Goal: Information Seeking & Learning: Learn about a topic

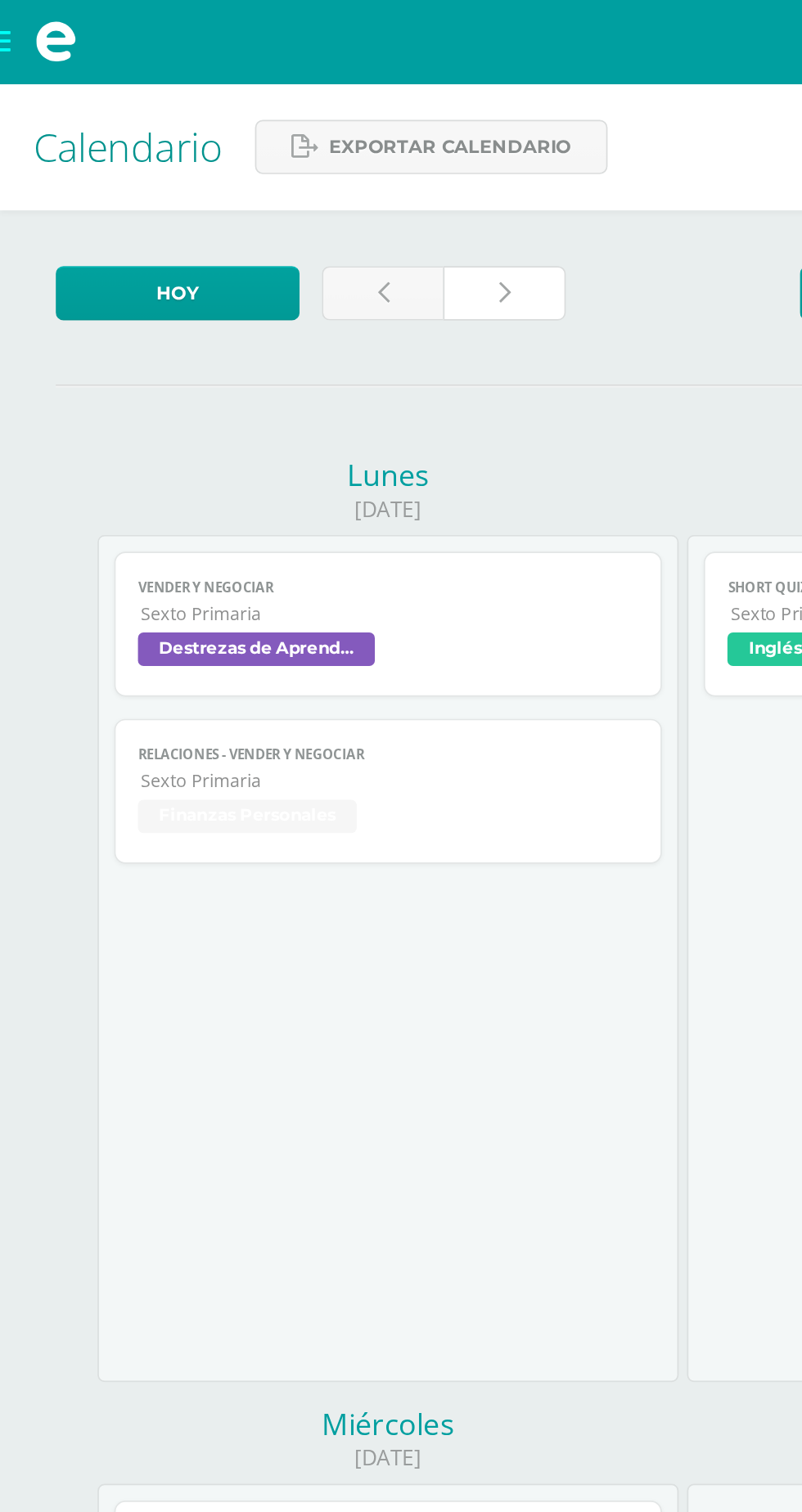
click at [298, 158] on link at bounding box center [296, 172] width 71 height 32
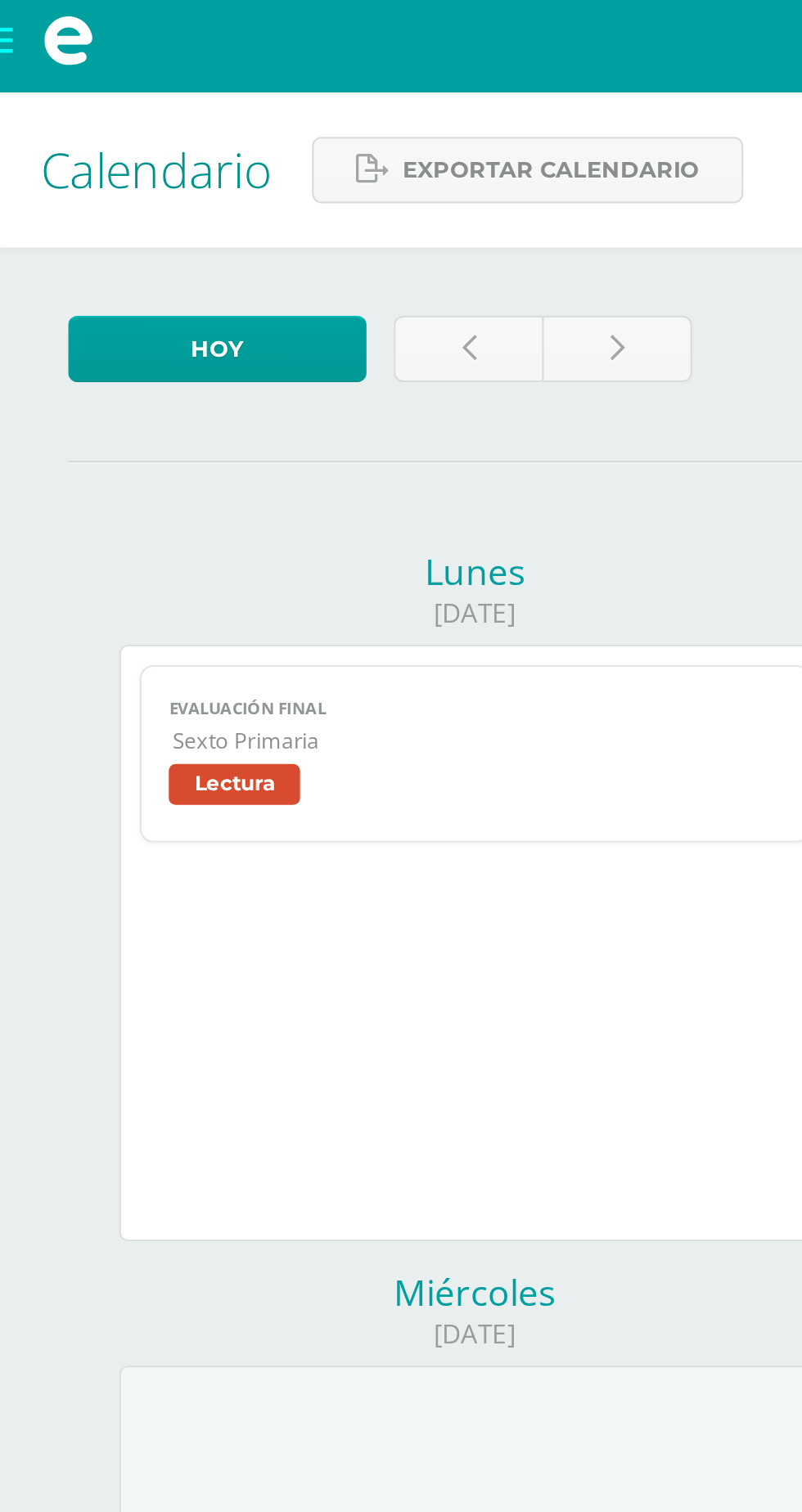
click at [229, 371] on link "Evaluación final Sexto Primaria Lectura" at bounding box center [227, 366] width 320 height 85
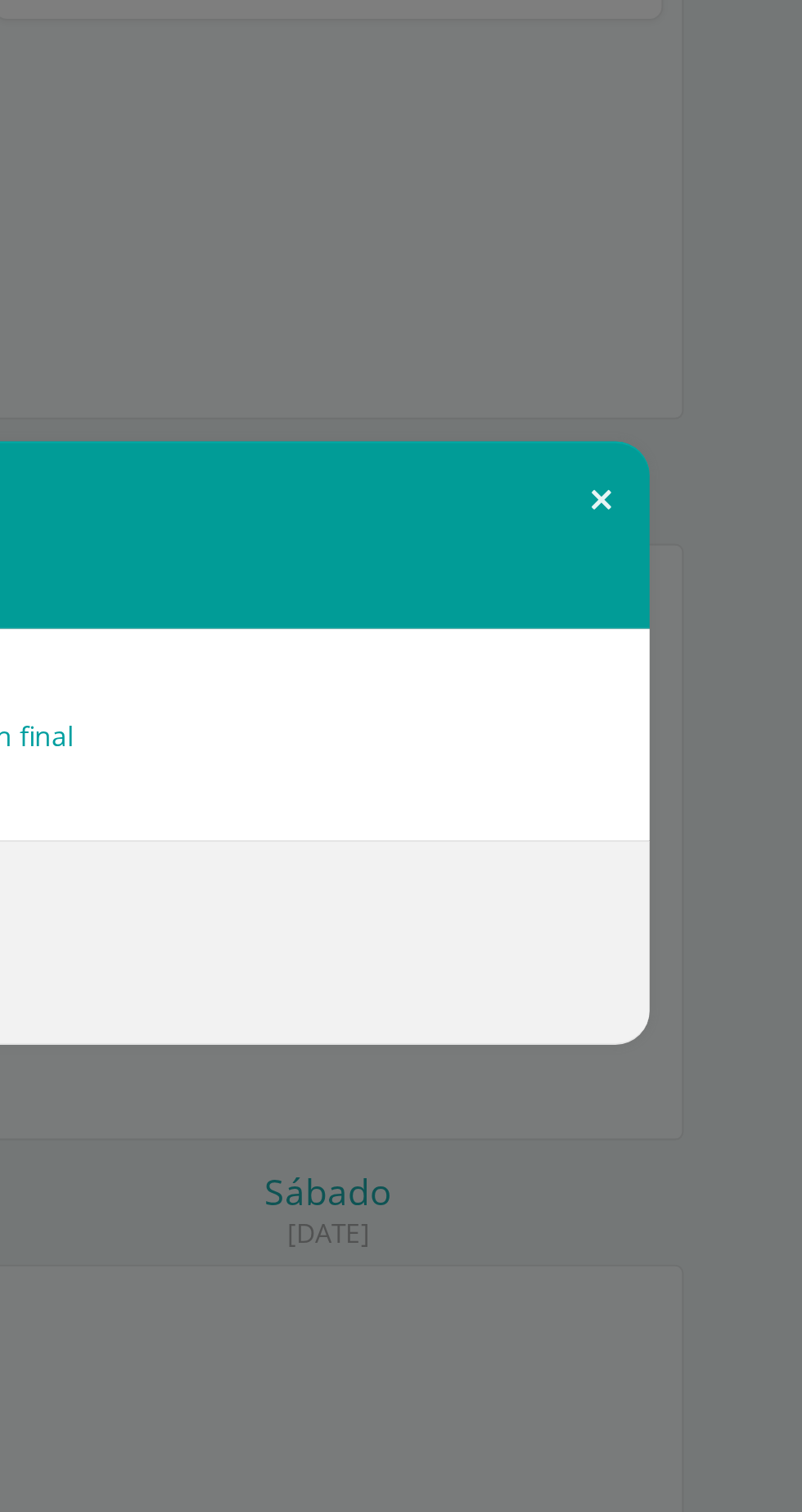
click at [695, 667] on button at bounding box center [705, 639] width 47 height 55
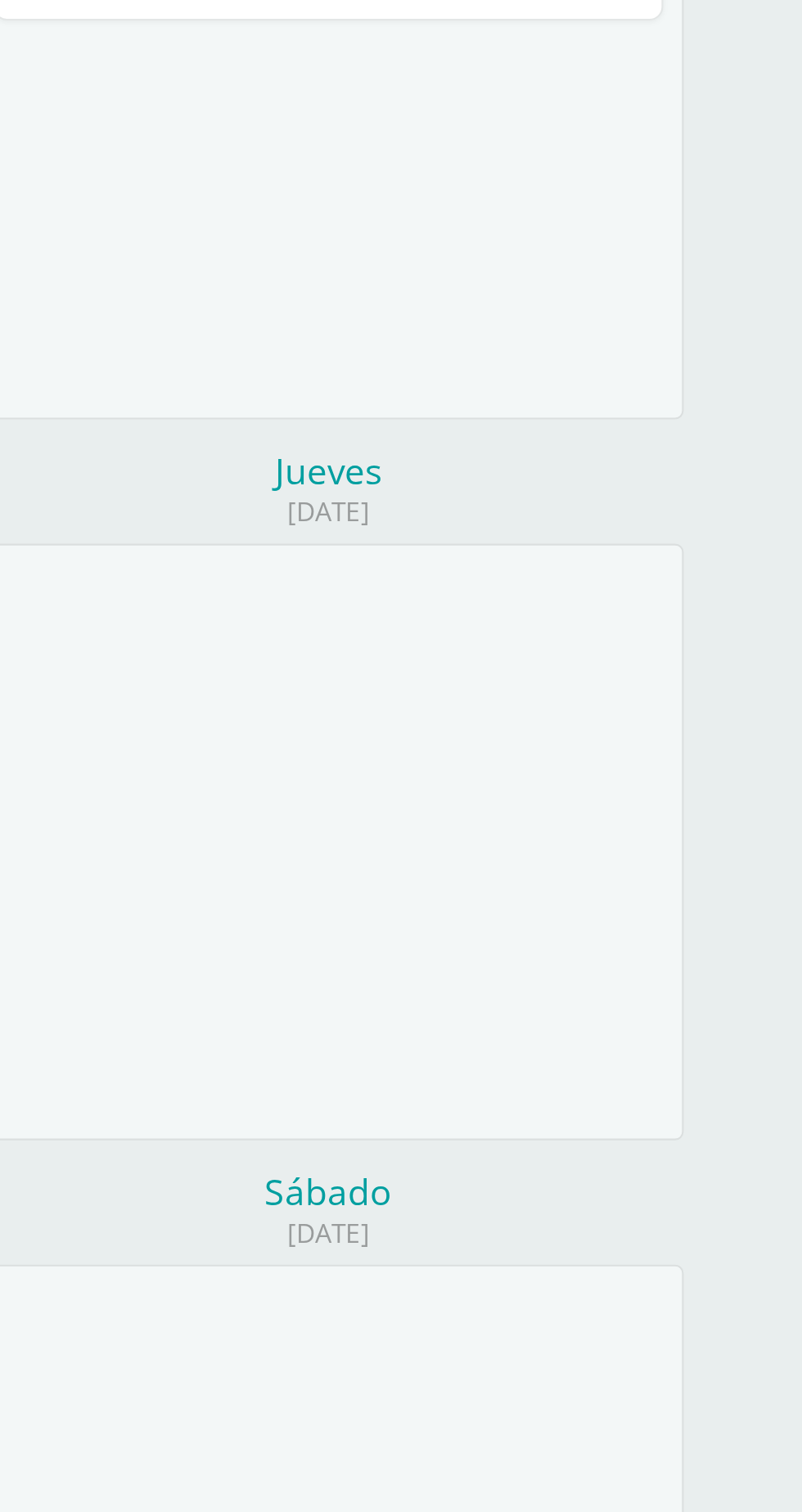
click at [320, 634] on div "Miércoles" at bounding box center [228, 625] width 342 height 23
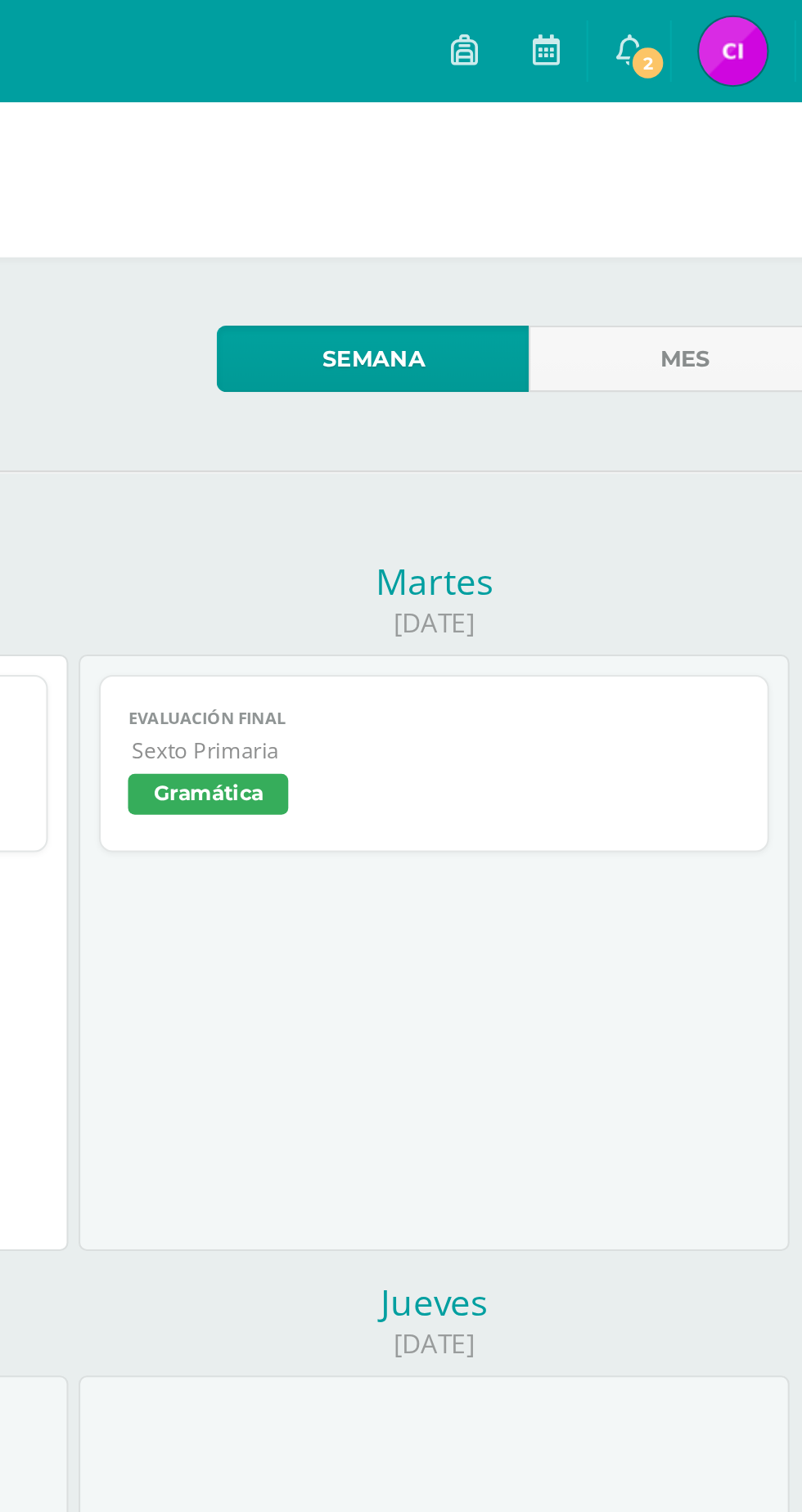
click at [671, 26] on span "2" at bounding box center [677, 30] width 18 height 18
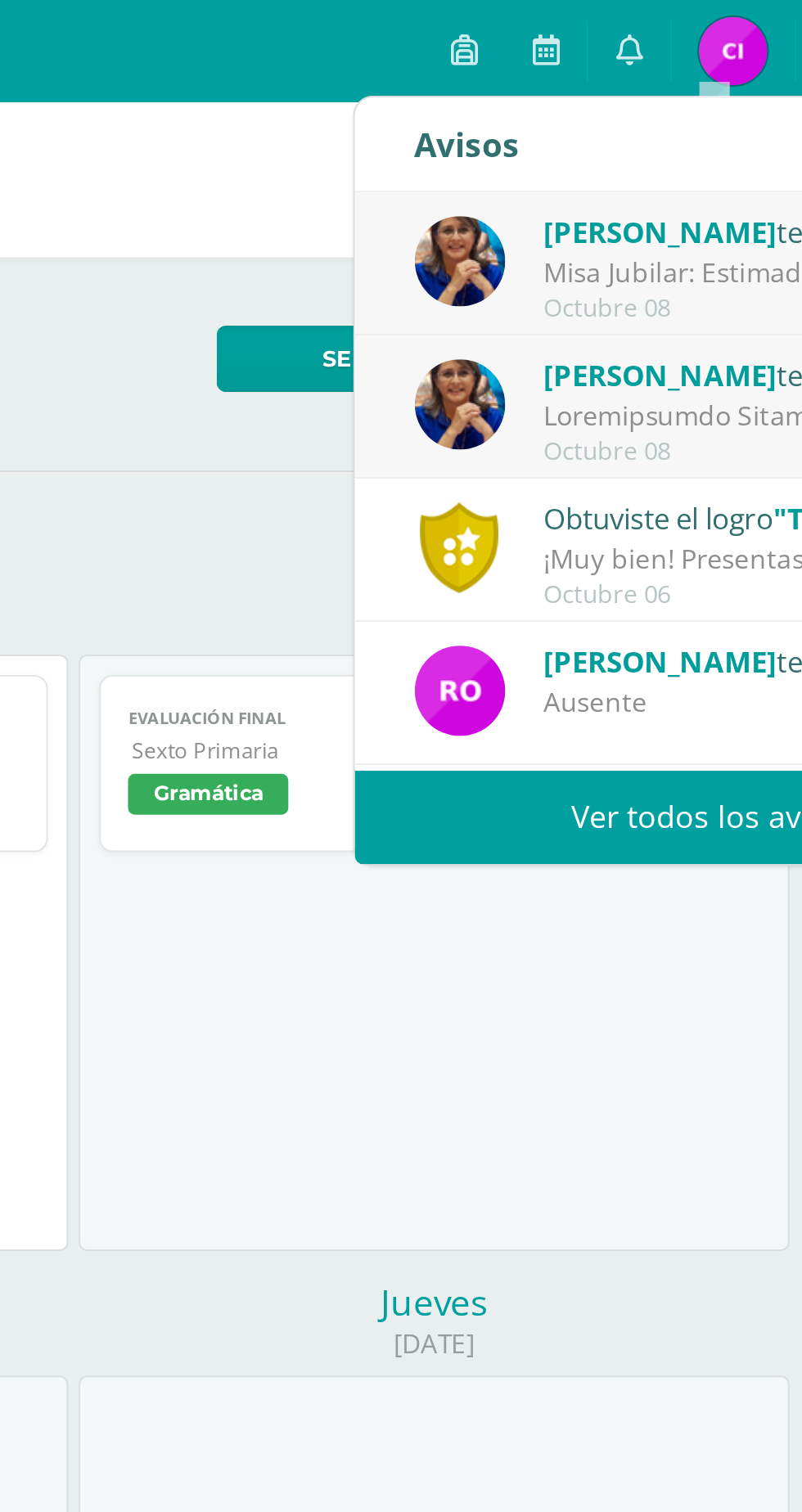
click at [658, 133] on div "Misa Jubilar: Estimados Padres de Familia de Cuarto Primaria hasta Quinto Bachi…" at bounding box center [739, 131] width 227 height 18
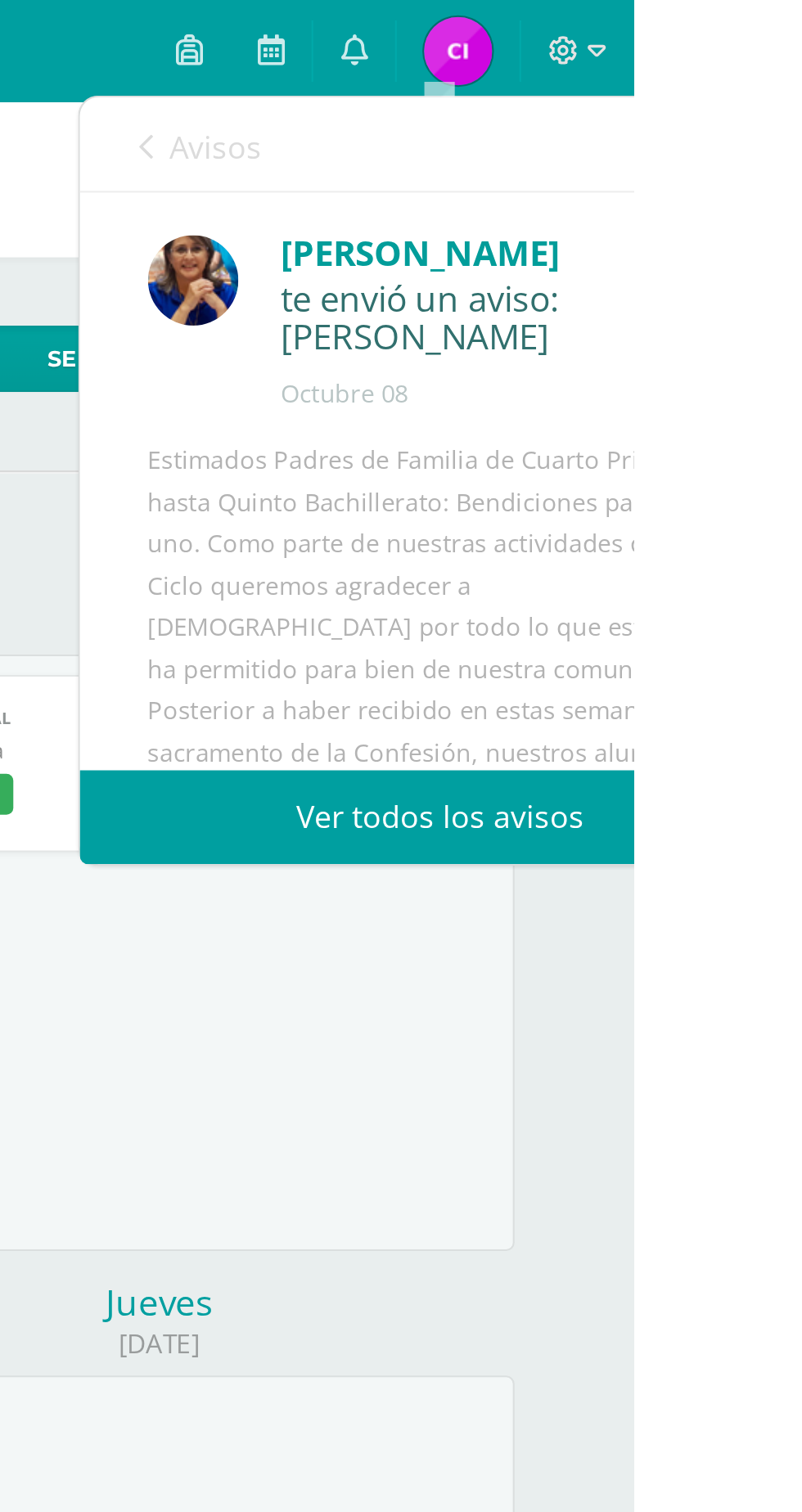
click at [575, 71] on link "Avisos" at bounding box center [594, 70] width 59 height 47
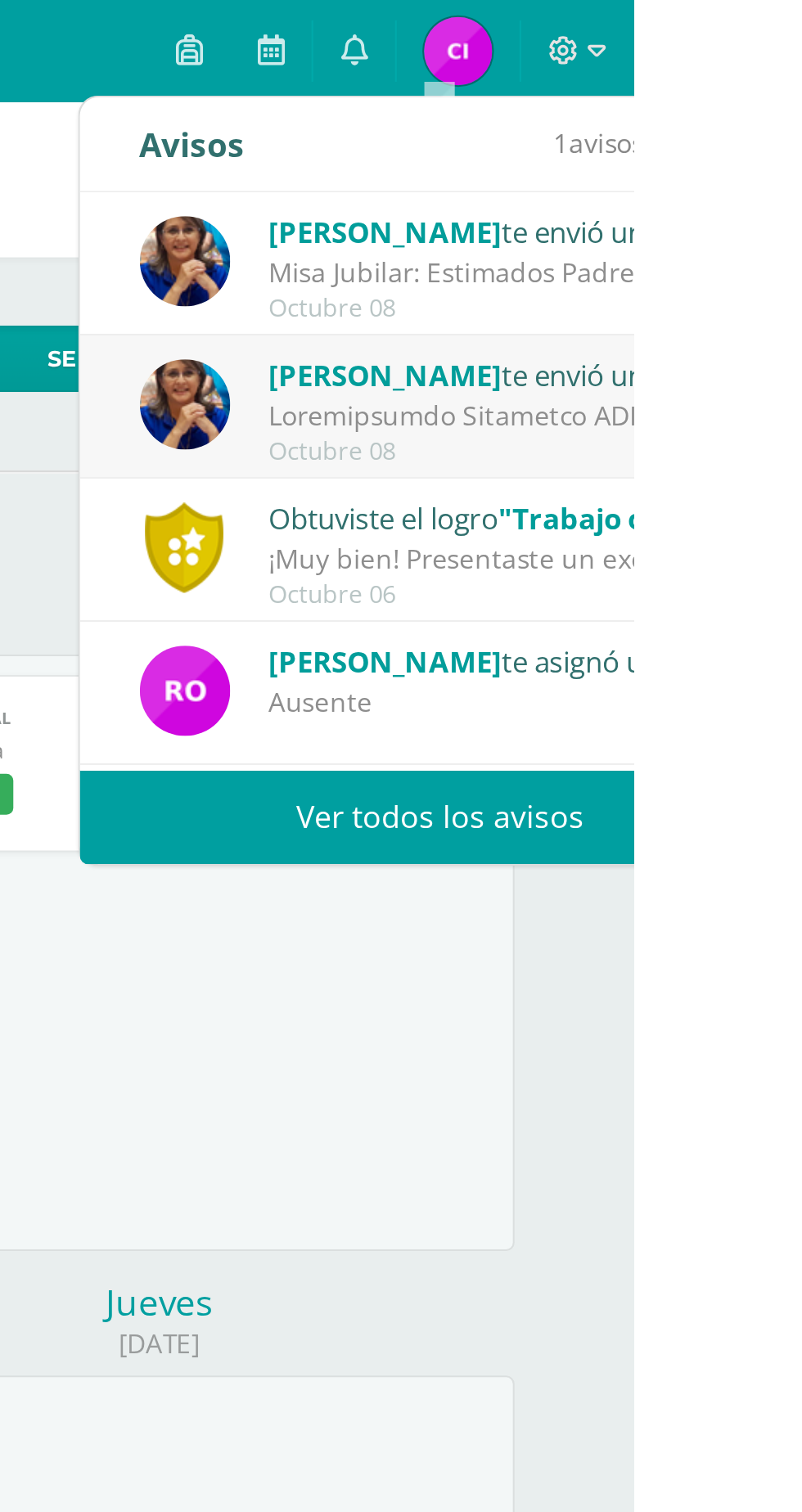
click at [733, 191] on div at bounding box center [739, 200] width 227 height 18
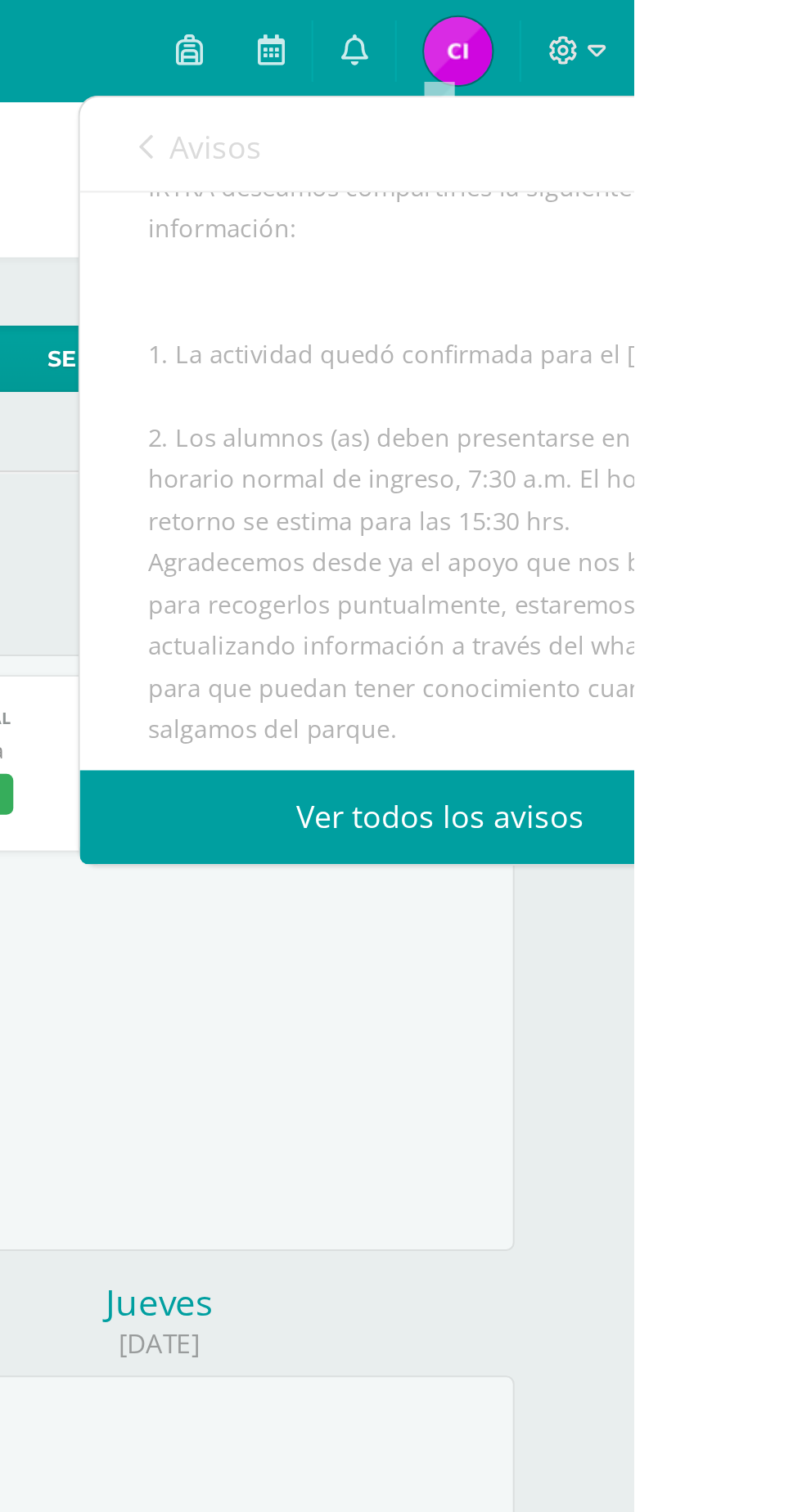
scroll to position [332, 0]
click at [585, 75] on span "Avisos" at bounding box center [601, 70] width 44 height 19
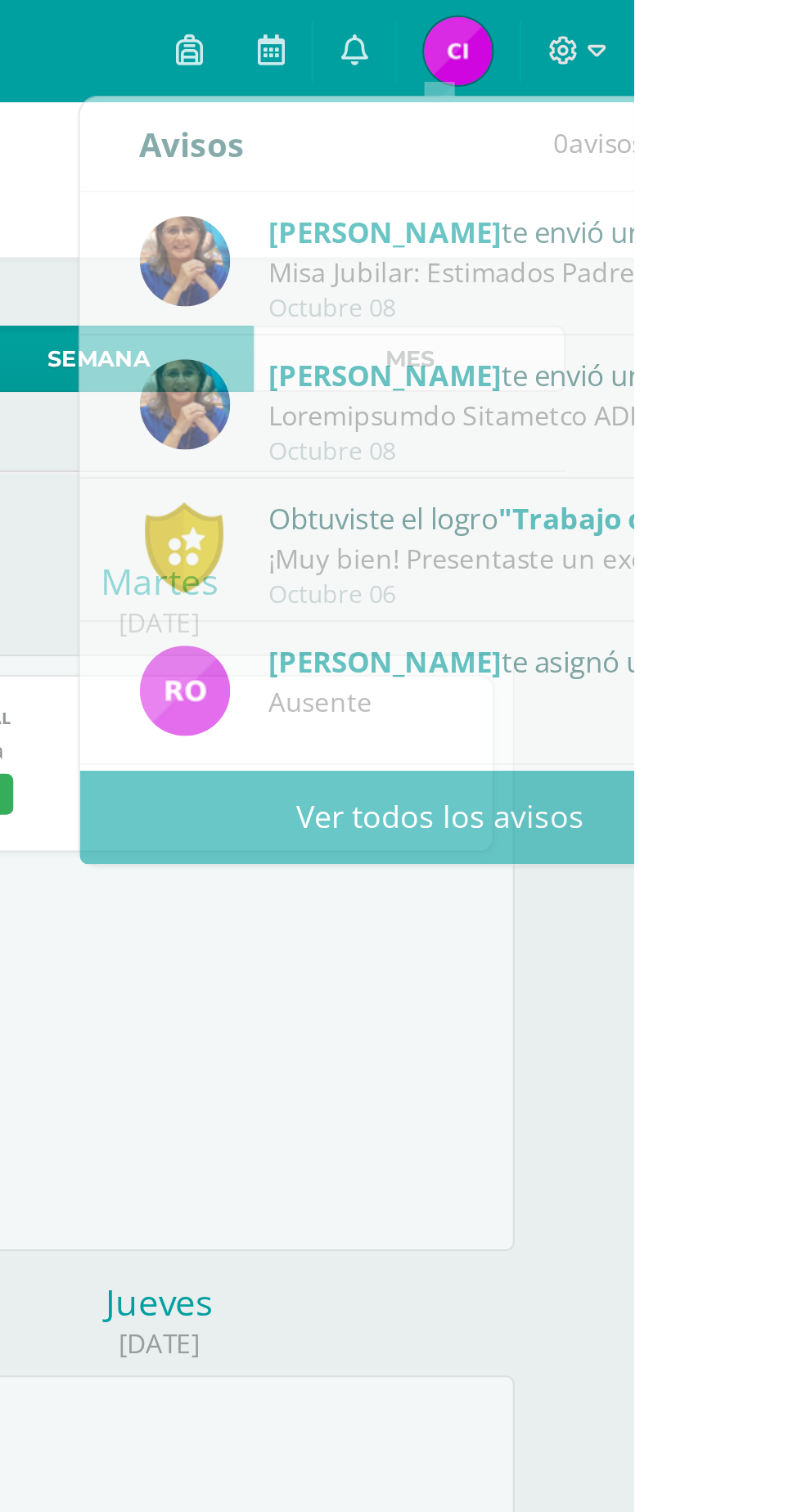
scroll to position [0, 0]
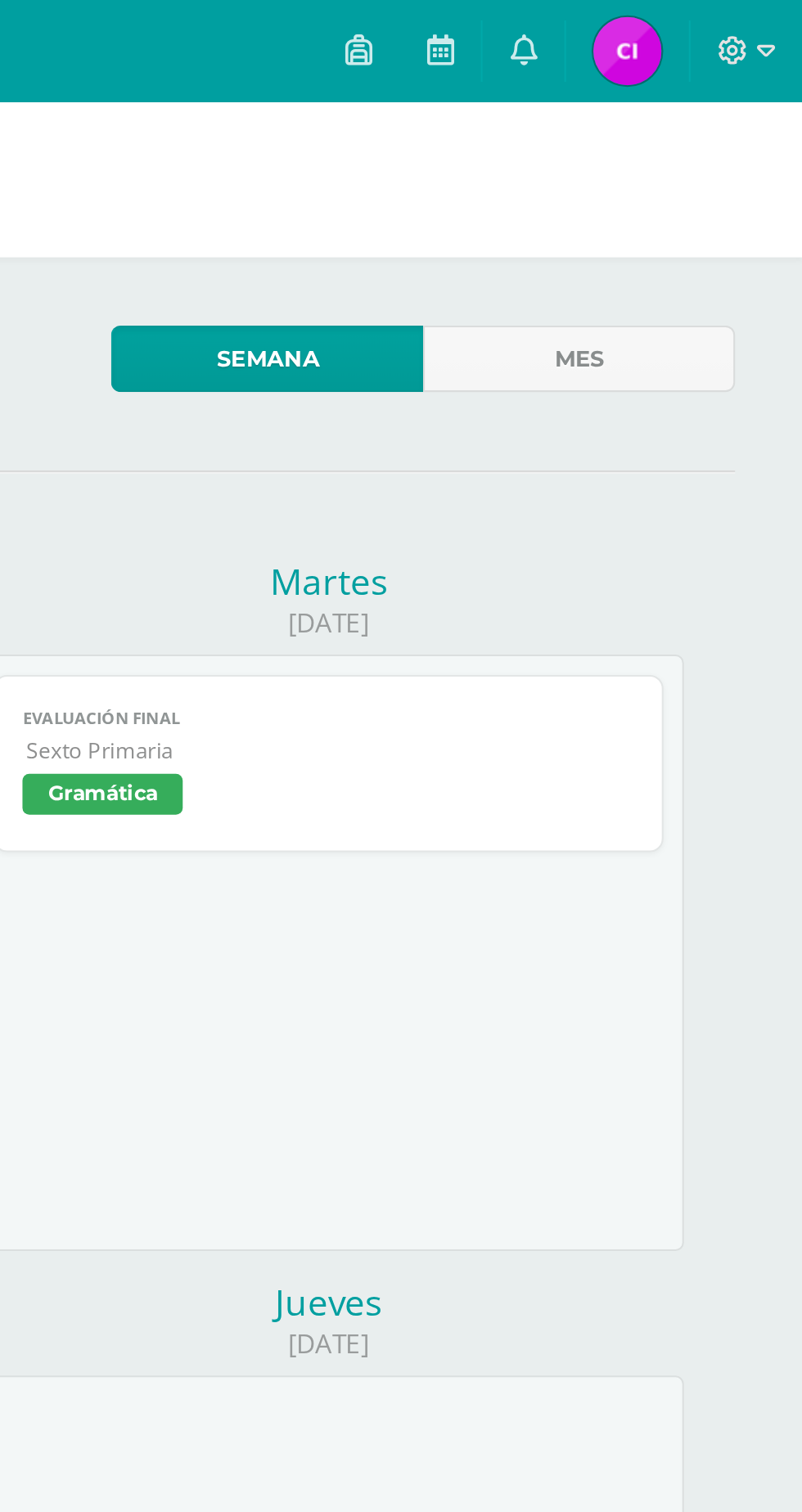
click at [660, 544] on div "Evaluación final Gramática Cargando contenido Evaluación final Sexto Primaria G…" at bounding box center [574, 457] width 342 height 286
